Goal: Information Seeking & Learning: Learn about a topic

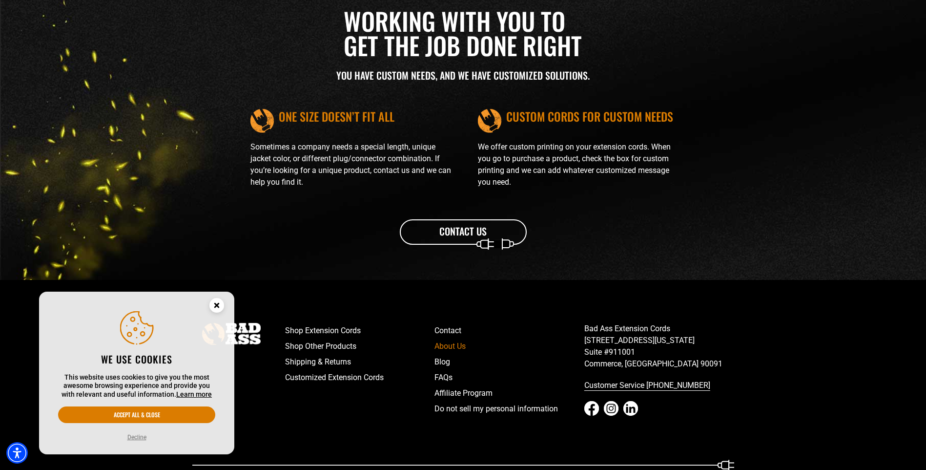
scroll to position [1106, 0]
